Goal: Submit feedback/report problem

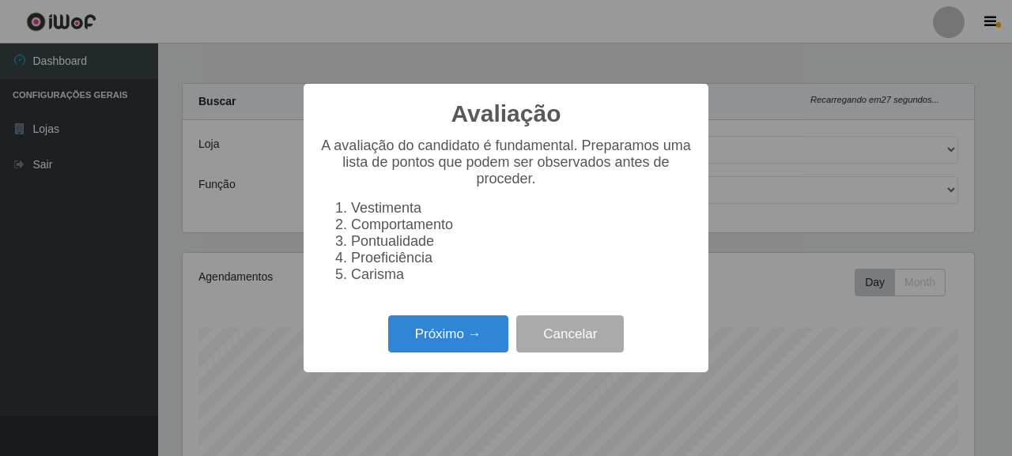
select select "496"
click at [458, 353] on button "Próximo →" at bounding box center [448, 333] width 120 height 37
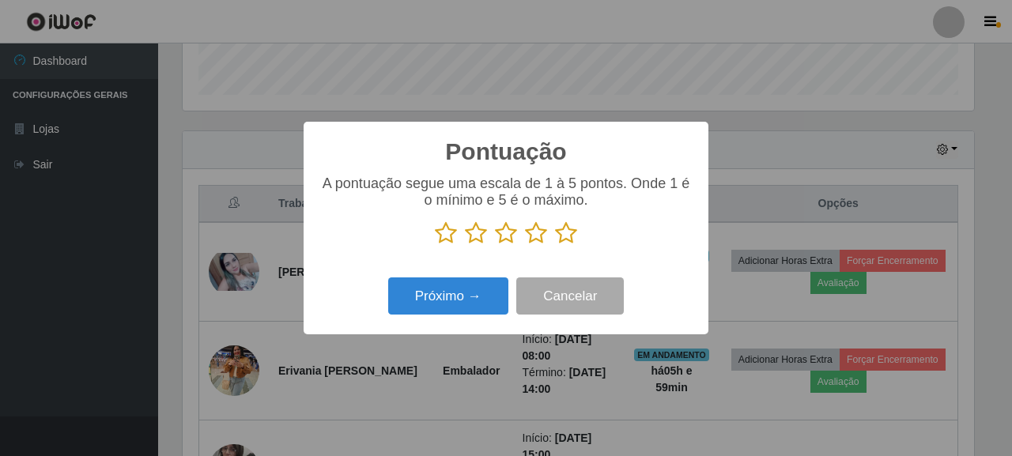
scroll to position [328, 791]
click at [563, 240] on icon at bounding box center [566, 233] width 22 height 24
click at [555, 245] on input "radio" at bounding box center [555, 245] width 0 height 0
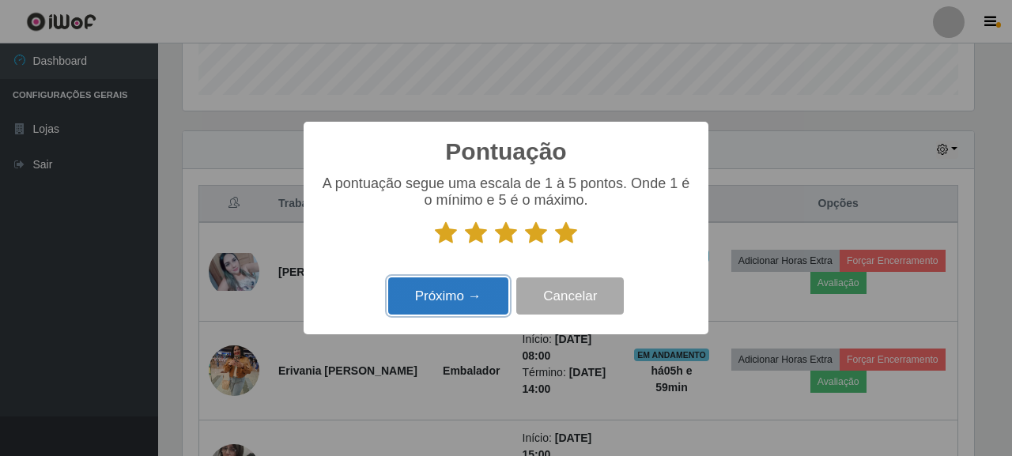
click at [472, 296] on button "Próximo →" at bounding box center [448, 295] width 120 height 37
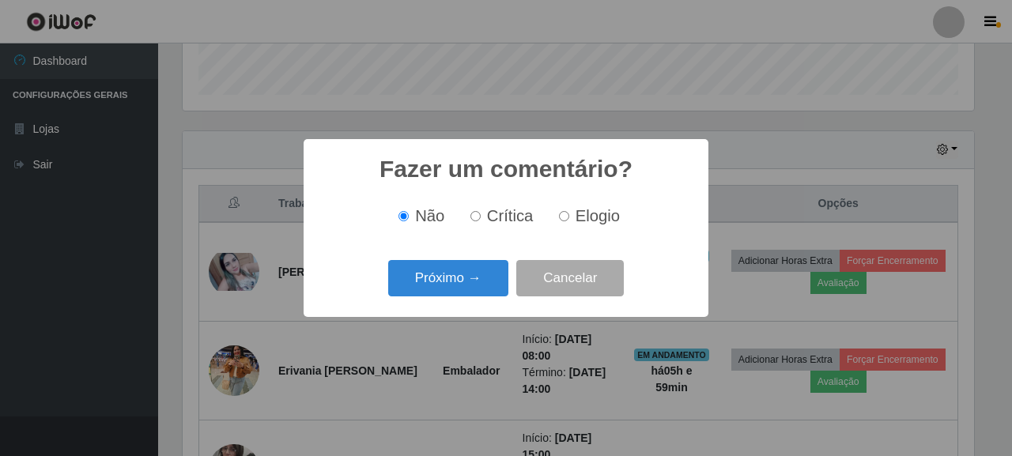
scroll to position [790245, 789782]
click at [567, 217] on input "Elogio" at bounding box center [564, 216] width 10 height 10
radio input "true"
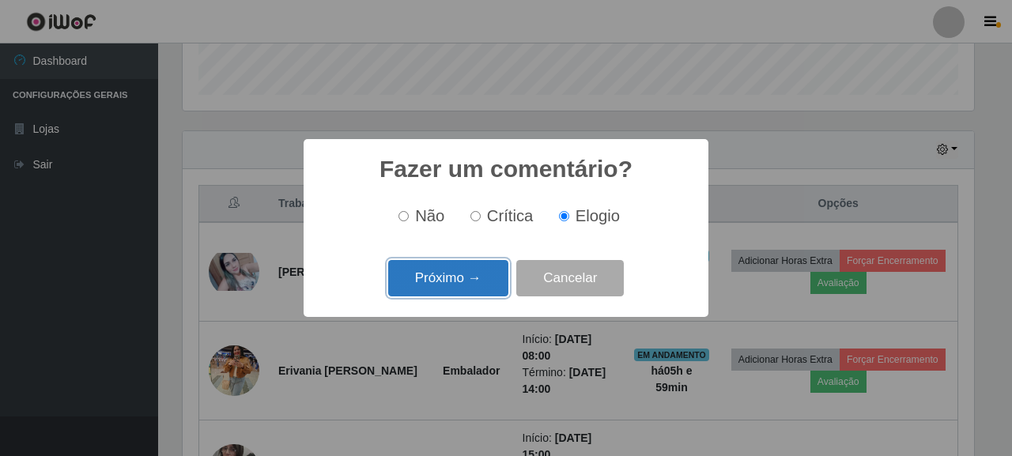
click at [479, 277] on button "Próximo →" at bounding box center [448, 278] width 120 height 37
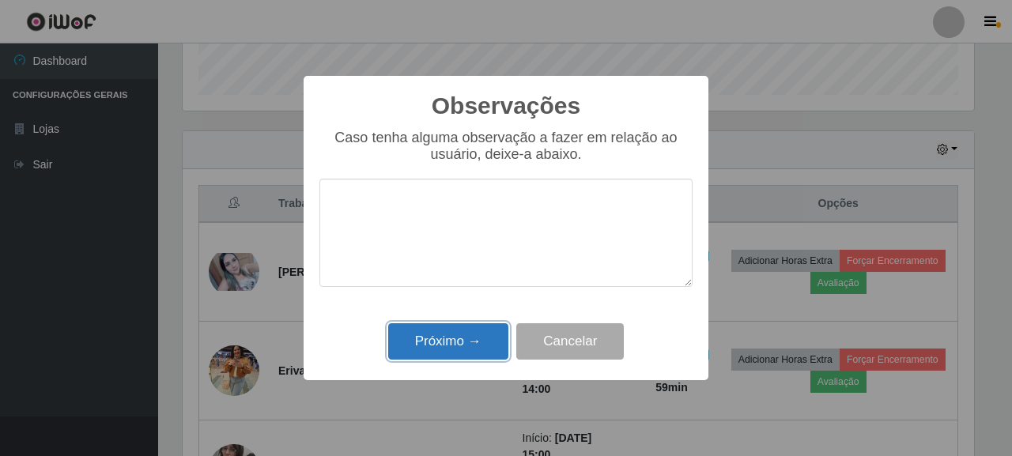
click at [459, 344] on button "Próximo →" at bounding box center [448, 341] width 120 height 37
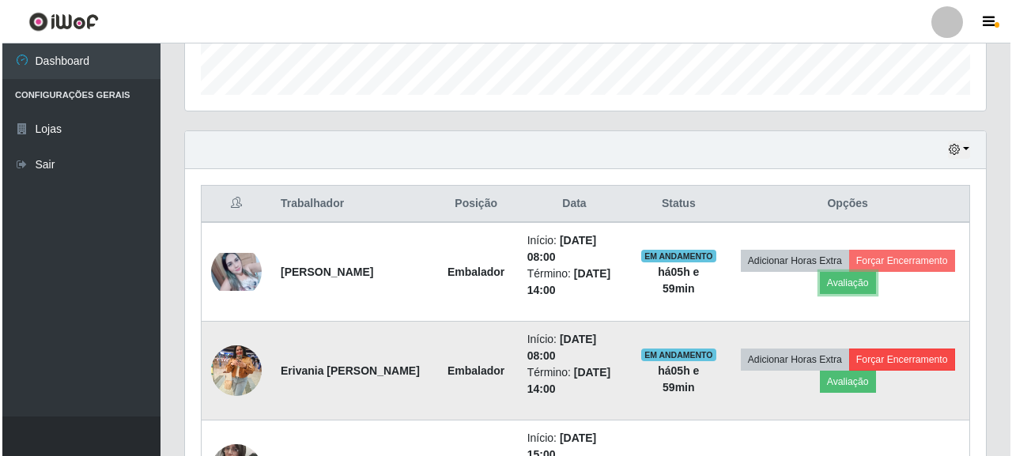
scroll to position [328, 801]
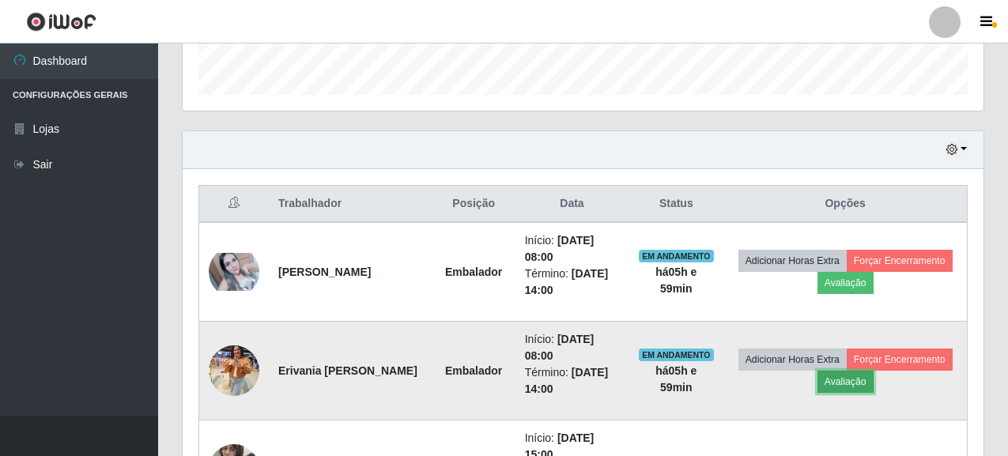
click at [874, 383] on button "Avaliação" at bounding box center [845, 382] width 56 height 22
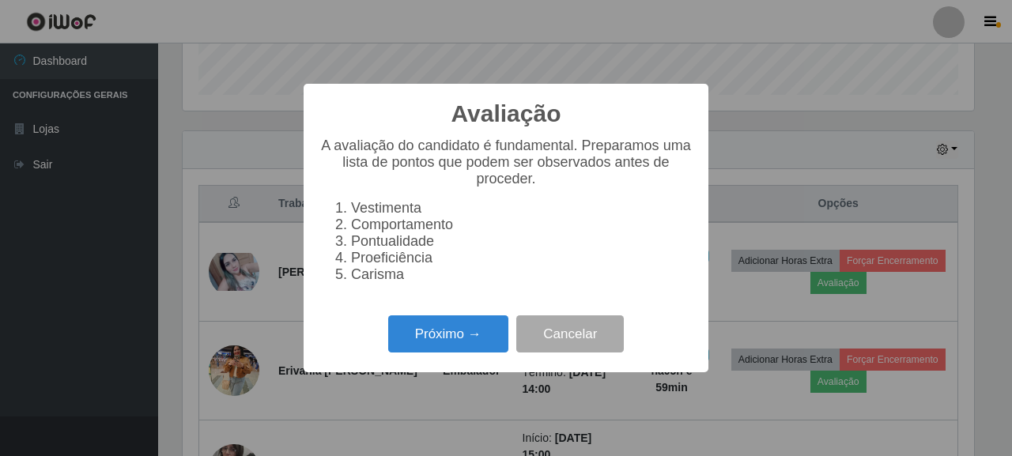
scroll to position [328, 791]
click at [474, 343] on button "Próximo →" at bounding box center [448, 333] width 120 height 37
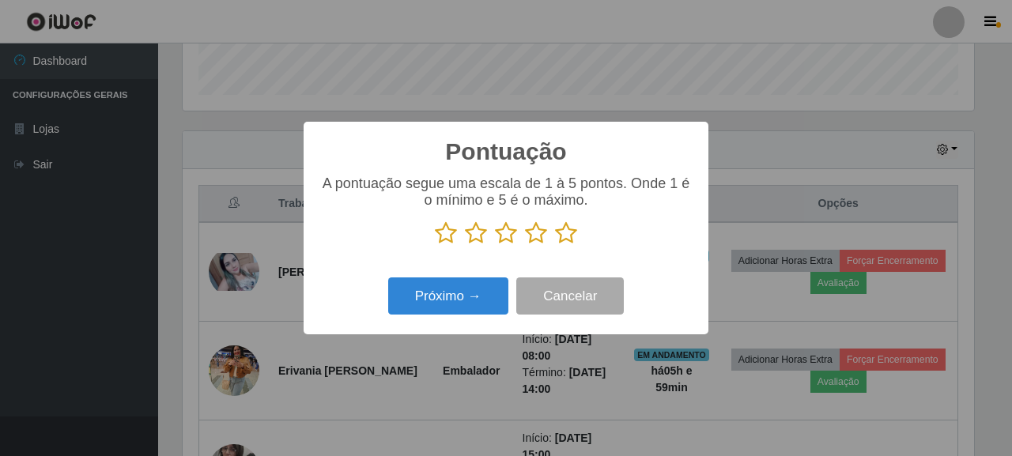
scroll to position [790245, 789782]
click at [563, 234] on icon at bounding box center [566, 233] width 22 height 24
click at [555, 245] on input "radio" at bounding box center [555, 245] width 0 height 0
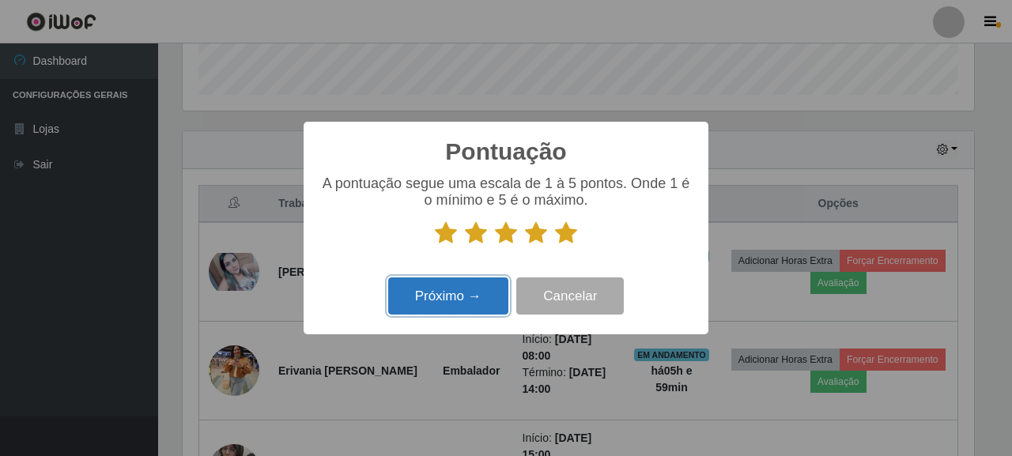
click at [479, 296] on button "Próximo →" at bounding box center [448, 295] width 120 height 37
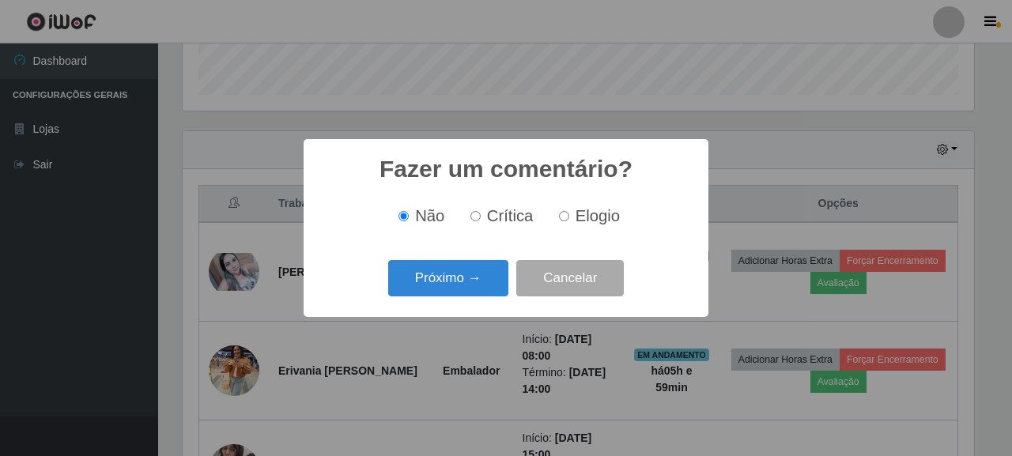
click at [559, 221] on input "Elogio" at bounding box center [564, 216] width 10 height 10
radio input "true"
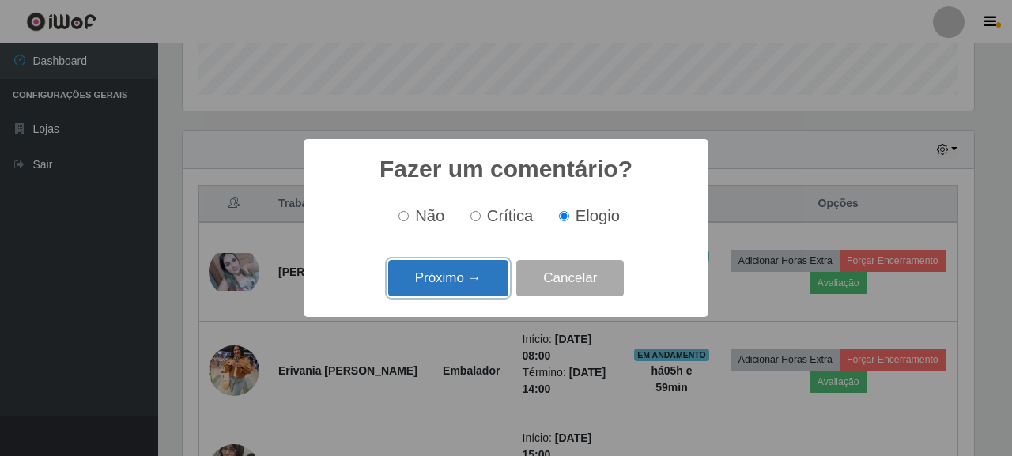
click at [463, 280] on button "Próximo →" at bounding box center [448, 278] width 120 height 37
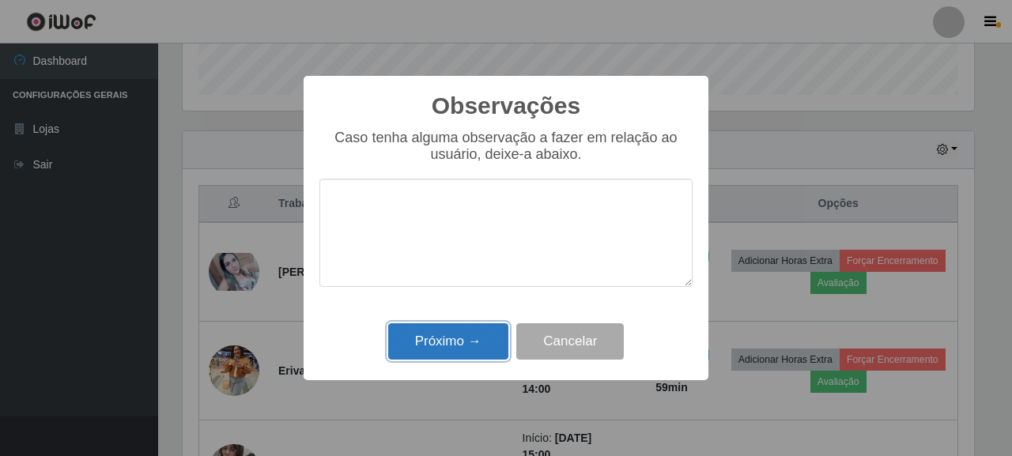
click at [477, 350] on button "Próximo →" at bounding box center [448, 341] width 120 height 37
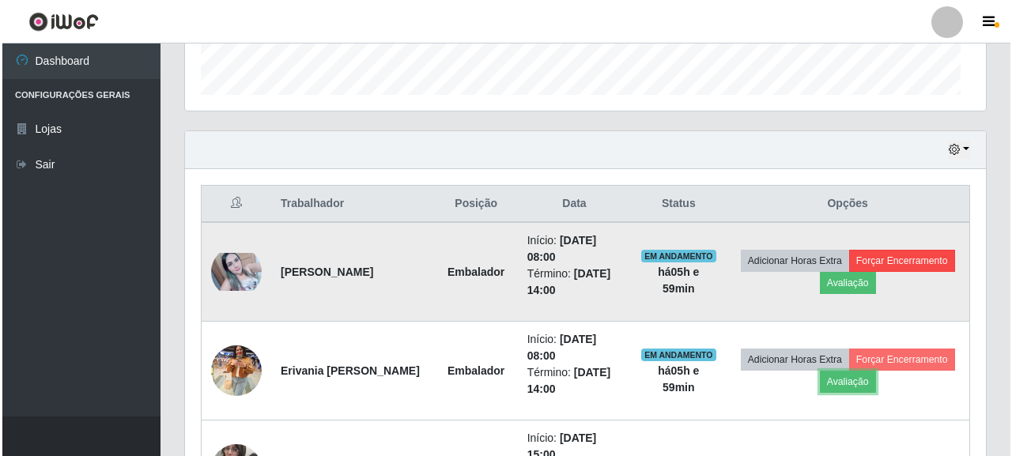
scroll to position [328, 801]
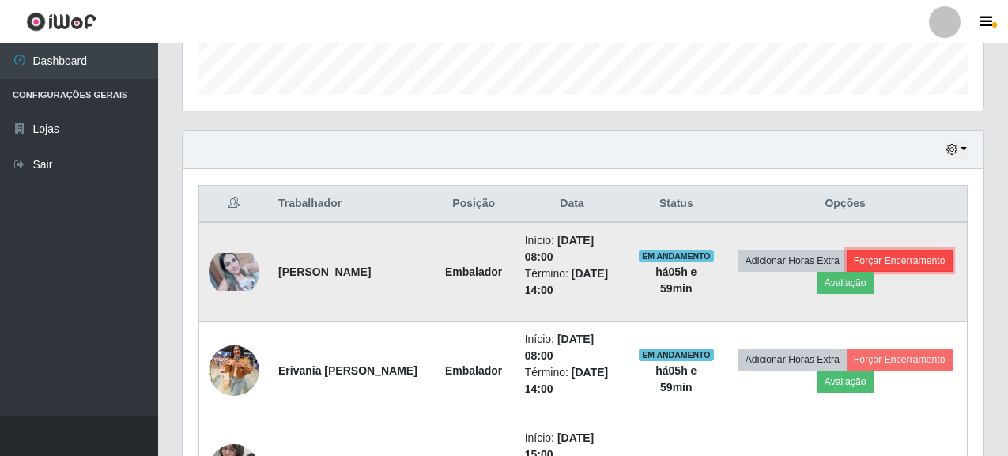
click at [847, 272] on button "Forçar Encerramento" at bounding box center [900, 261] width 106 height 22
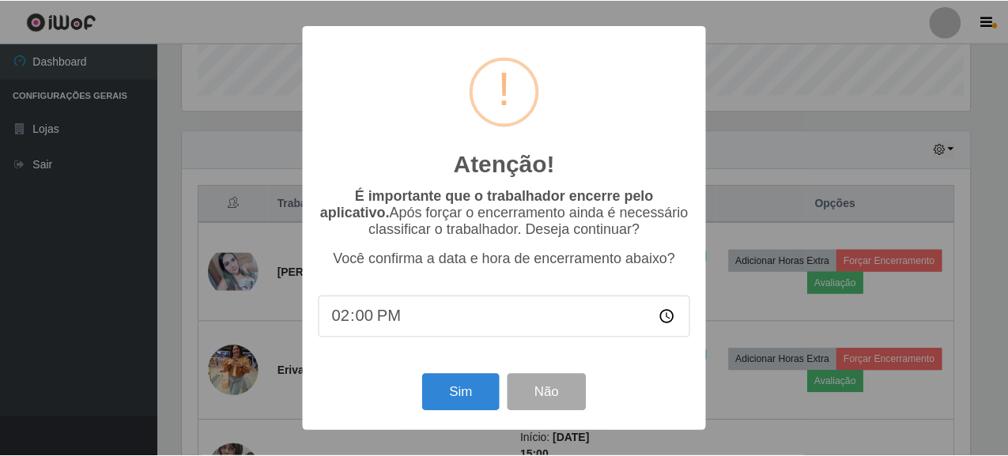
scroll to position [328, 791]
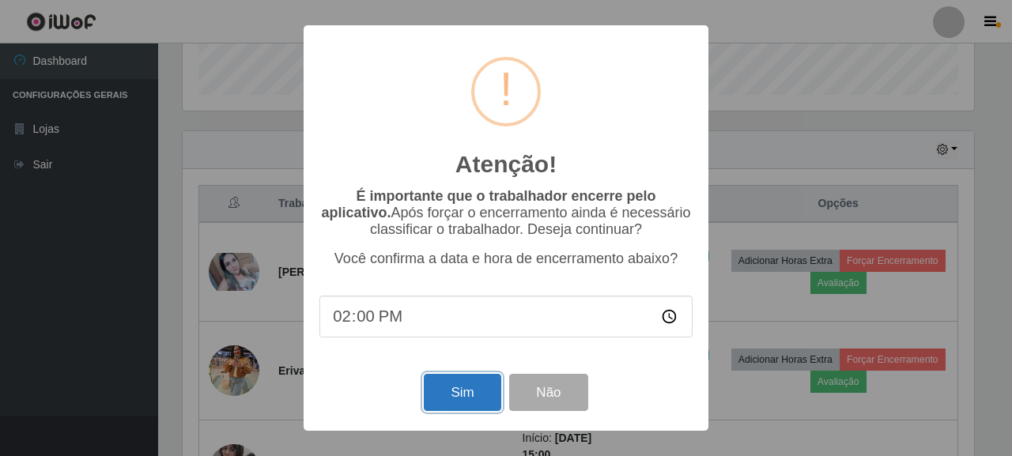
click at [478, 387] on button "Sim" at bounding box center [462, 392] width 77 height 37
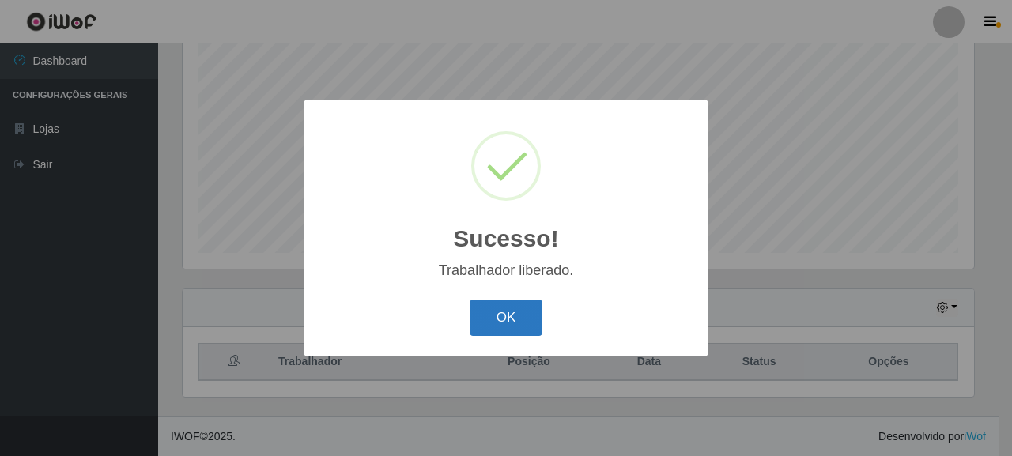
click at [523, 326] on button "OK" at bounding box center [507, 318] width 74 height 37
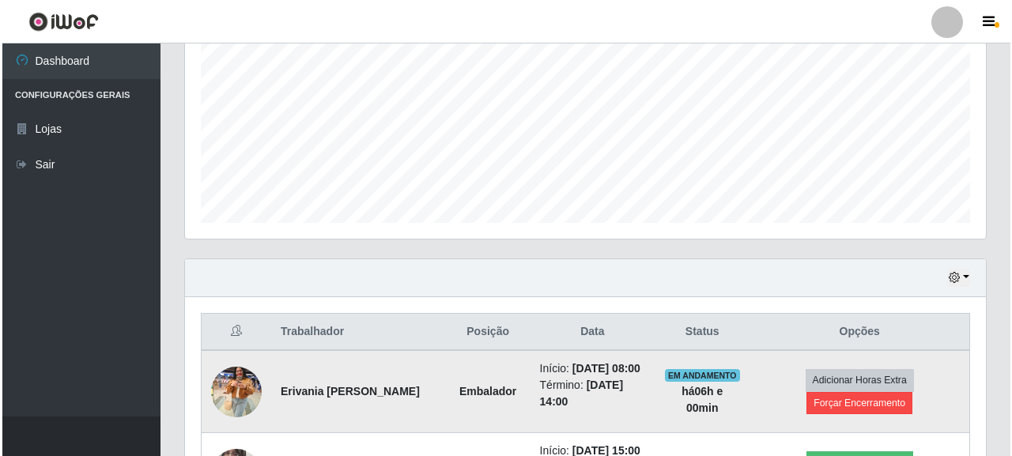
scroll to position [470, 0]
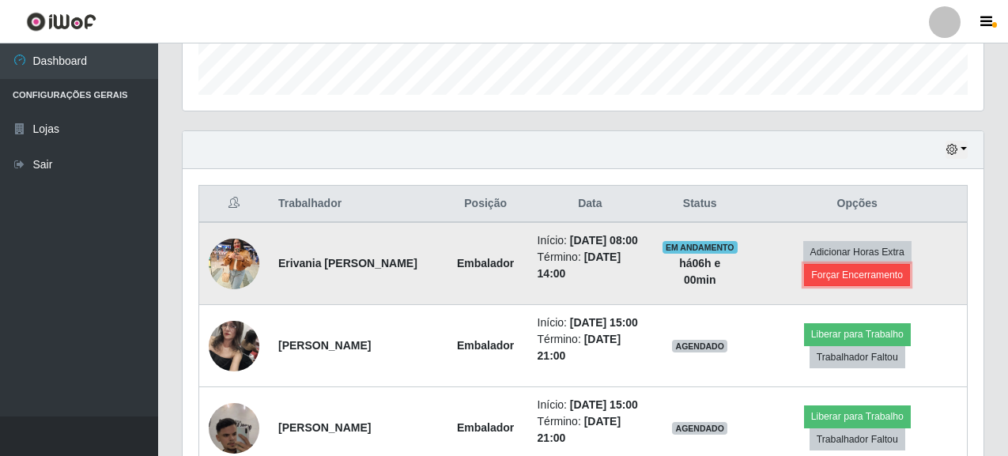
click at [847, 286] on button "Forçar Encerramento" at bounding box center [857, 275] width 106 height 22
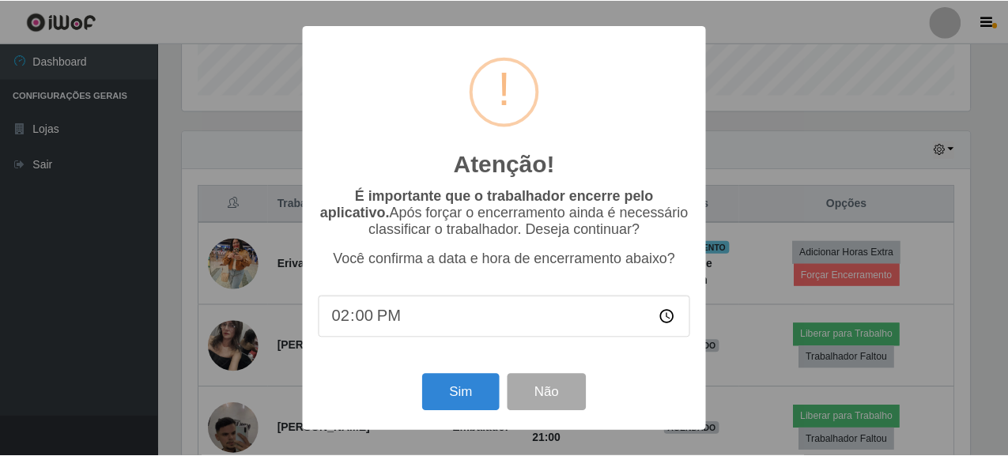
scroll to position [328, 791]
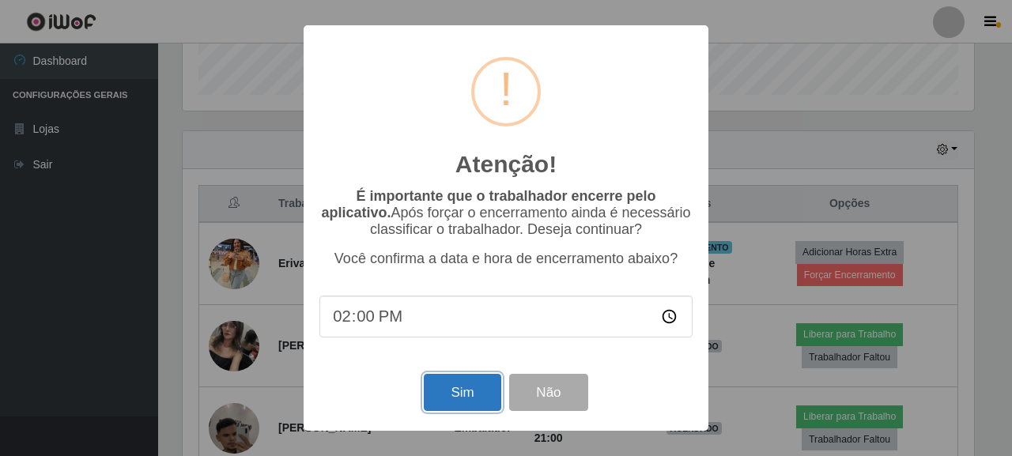
click at [477, 387] on button "Sim" at bounding box center [462, 392] width 77 height 37
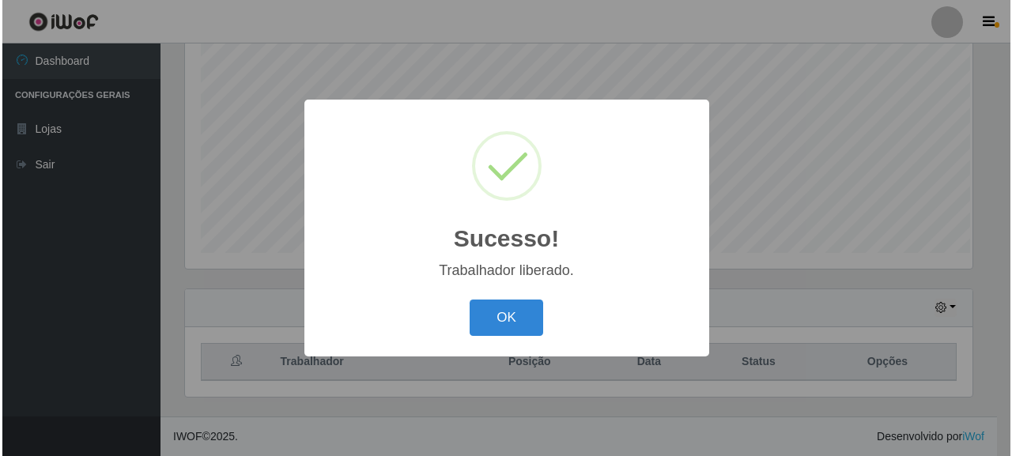
scroll to position [0, 0]
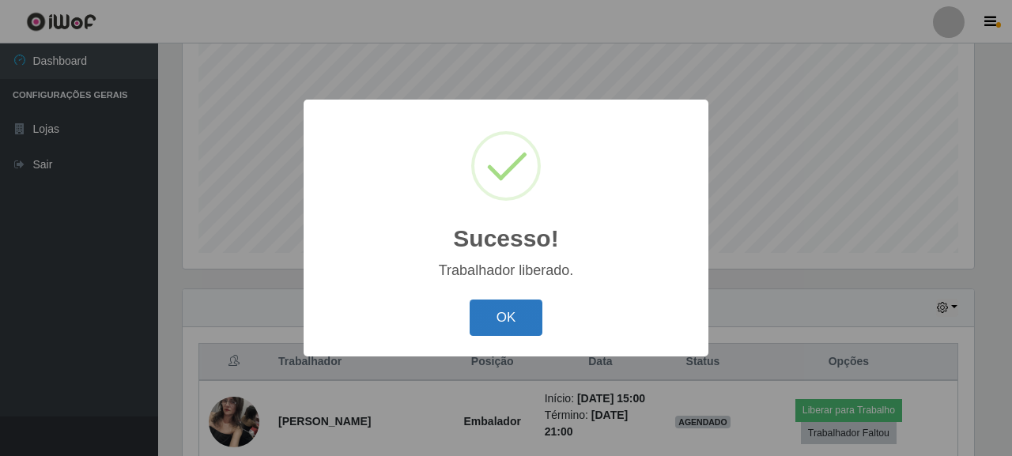
click at [494, 311] on button "OK" at bounding box center [507, 318] width 74 height 37
